Goal: Navigation & Orientation: Go to known website

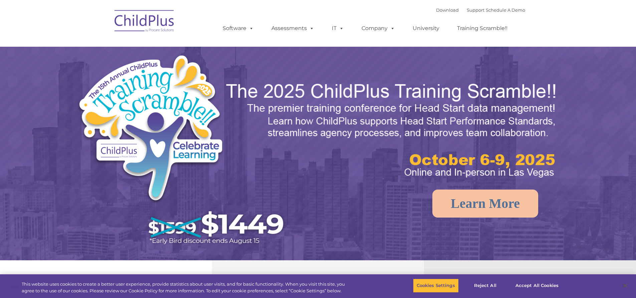
select select "MEDIUM"
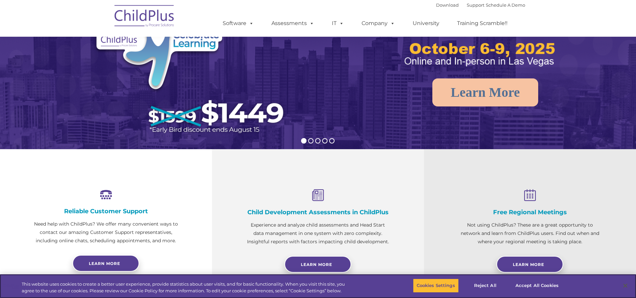
scroll to position [34, 0]
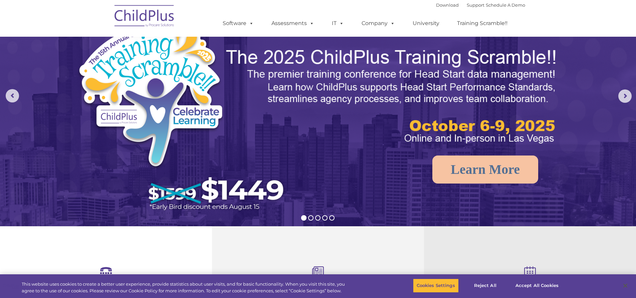
click at [160, 13] on img at bounding box center [144, 16] width 67 height 33
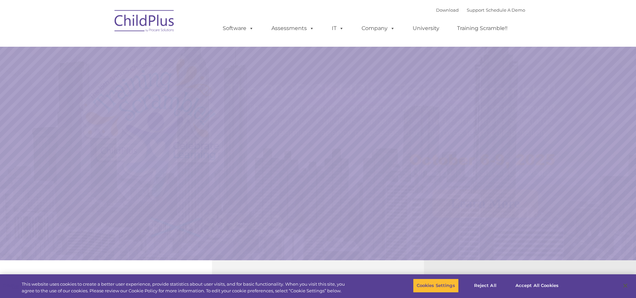
select select "MEDIUM"
